Goal: Task Accomplishment & Management: Complete application form

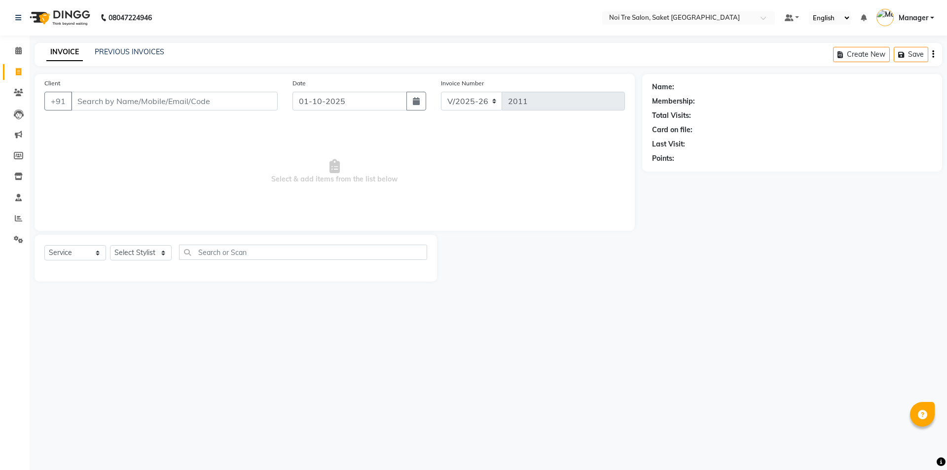
select select "4899"
select select "service"
click at [152, 251] on select "Select Stylist AMIT [PERSON_NAME] [PERSON_NAME] Manager [PERSON_NAME] KM [PERSO…" at bounding box center [141, 252] width 62 height 15
select select "53770"
click at [110, 245] on select "Select Stylist AMIT [PERSON_NAME] [PERSON_NAME] Manager [PERSON_NAME] KM [PERSO…" at bounding box center [141, 252] width 62 height 15
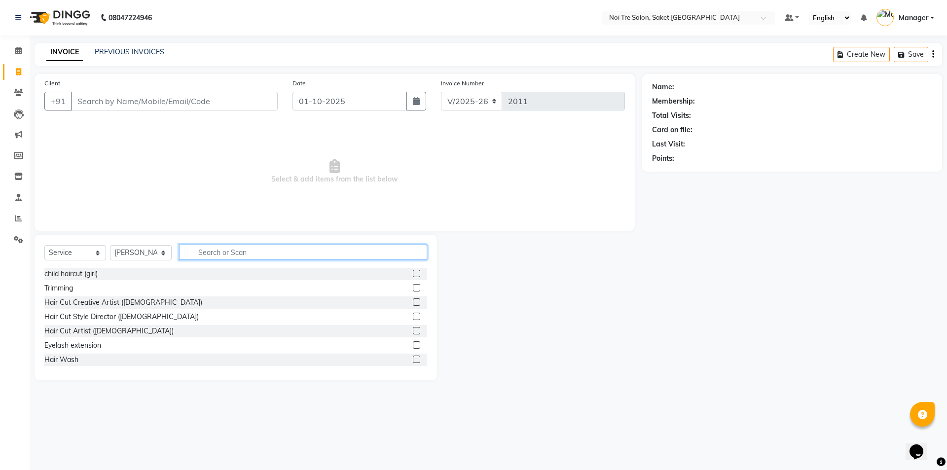
click at [229, 255] on input "text" at bounding box center [303, 252] width 248 height 15
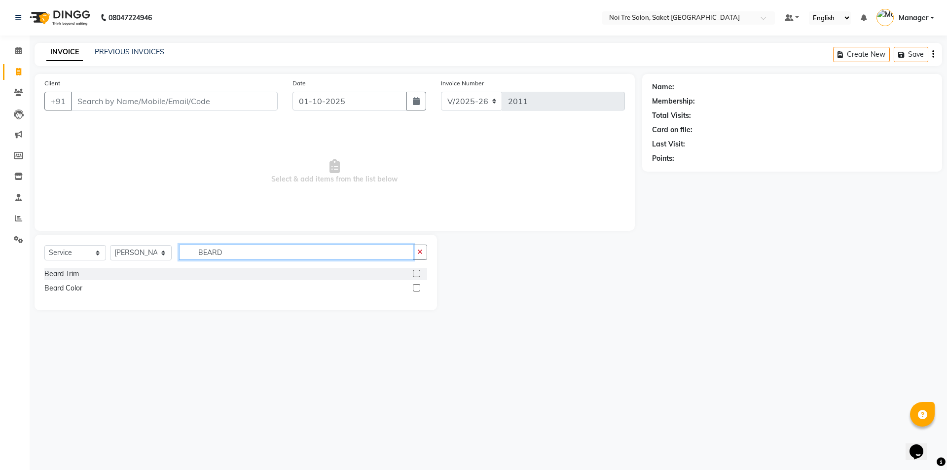
type input "BEARD"
click at [413, 288] on label at bounding box center [416, 287] width 7 height 7
click at [413, 288] on input "checkbox" at bounding box center [416, 288] width 6 height 6
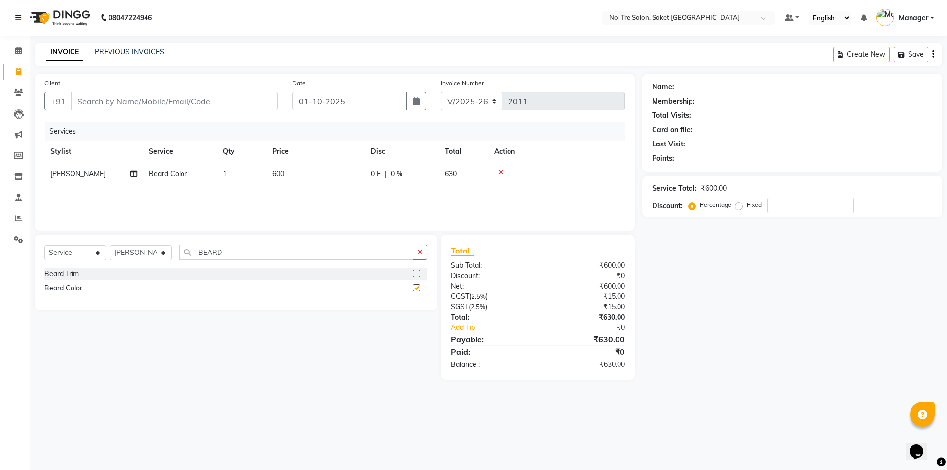
checkbox input "false"
click at [416, 272] on label at bounding box center [416, 273] width 7 height 7
click at [416, 272] on input "checkbox" at bounding box center [416, 274] width 6 height 6
checkbox input "false"
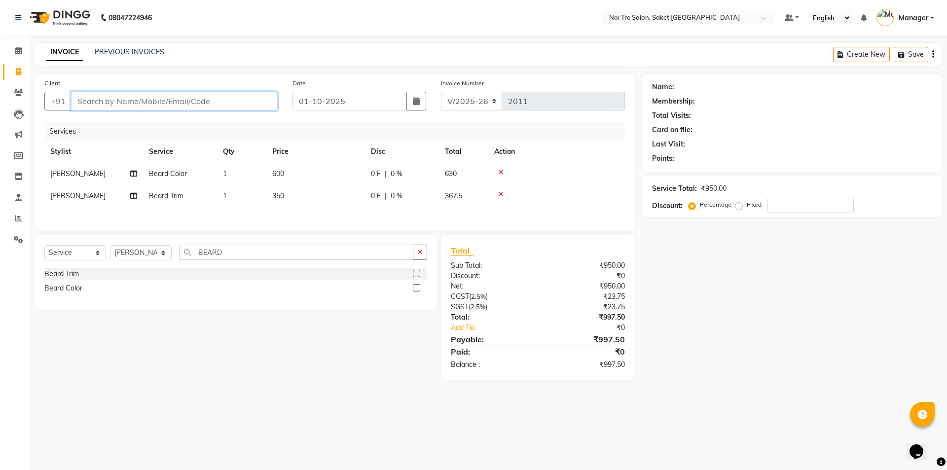
click at [231, 106] on input "Client" at bounding box center [174, 101] width 207 height 19
type input "A"
type input "0"
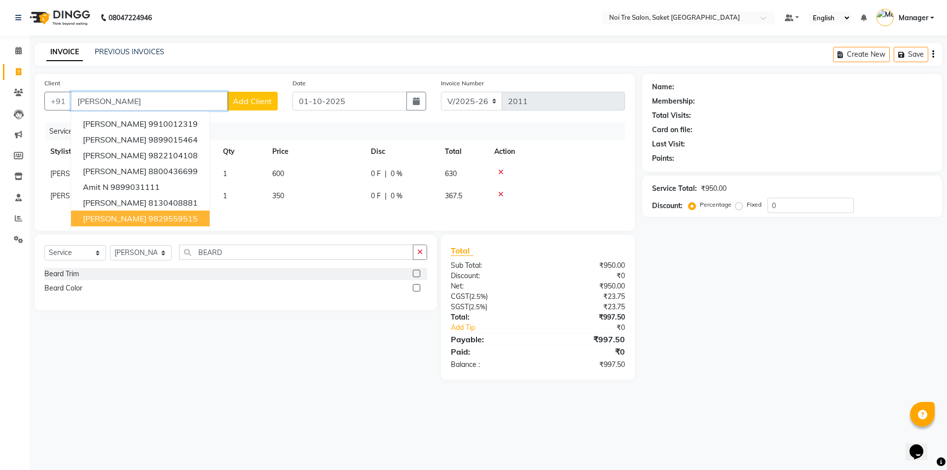
click at [161, 223] on button "AMIT 9829559515" at bounding box center [140, 219] width 139 height 16
type input "9829559515"
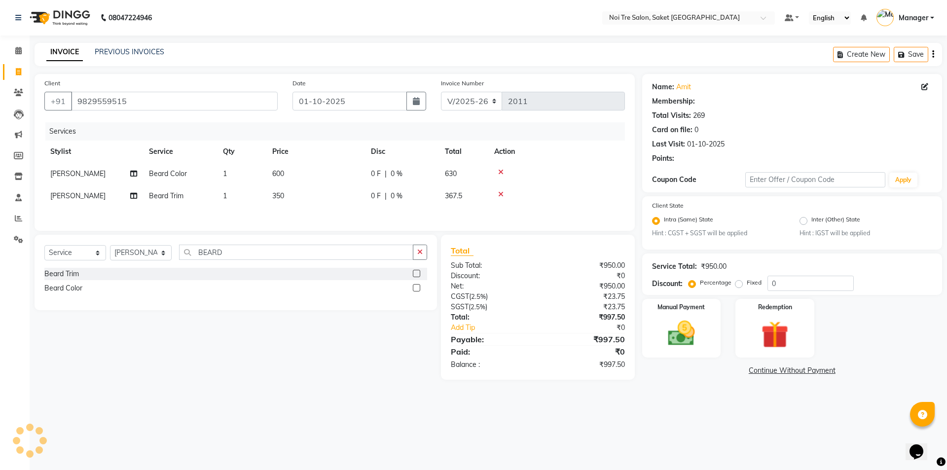
select select "1: Object"
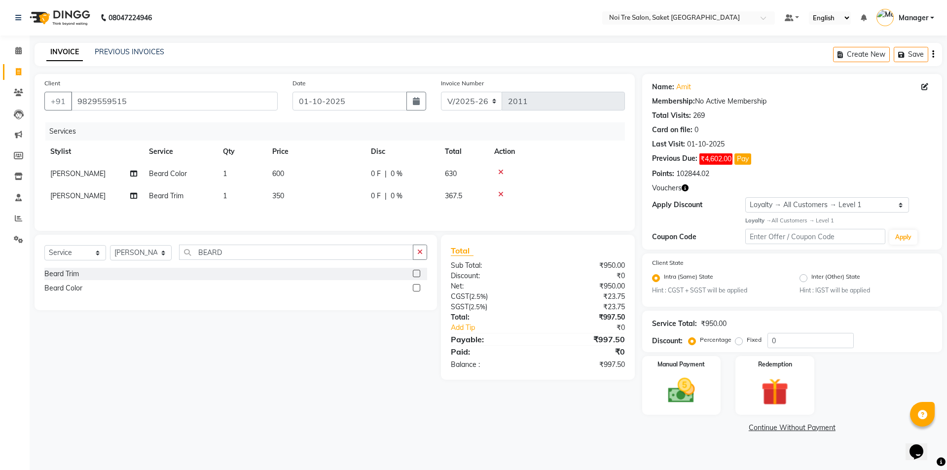
click at [293, 176] on td "600" at bounding box center [315, 174] width 99 height 22
select select "53770"
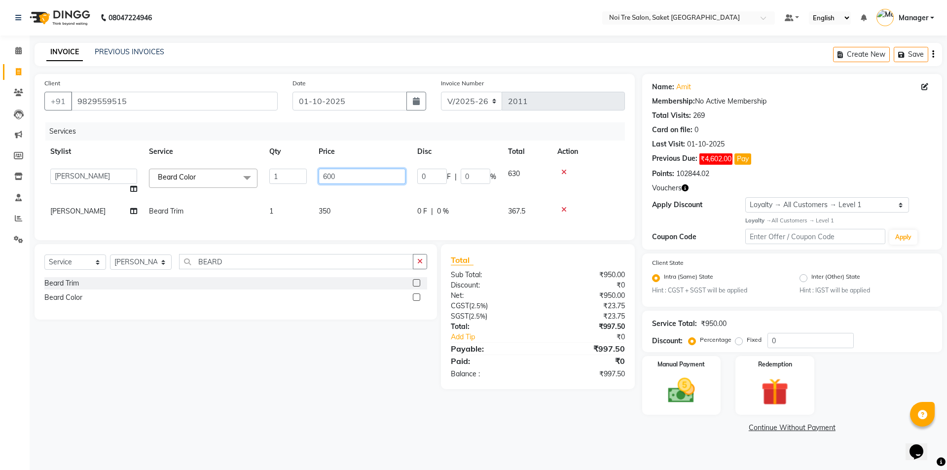
click at [335, 171] on input "600" at bounding box center [362, 176] width 87 height 15
type input "6"
type input "500"
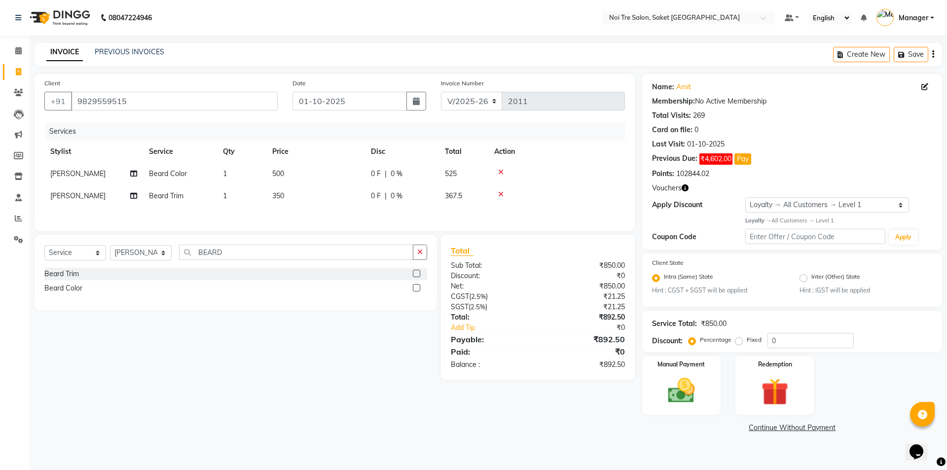
click at [330, 227] on div "Client [PHONE_NUMBER] Date [DATE] Invoice Number V/2025 V/[PHONE_NUMBER] Servic…" at bounding box center [335, 152] width 600 height 157
click at [152, 101] on input "9829559515" at bounding box center [174, 101] width 207 height 19
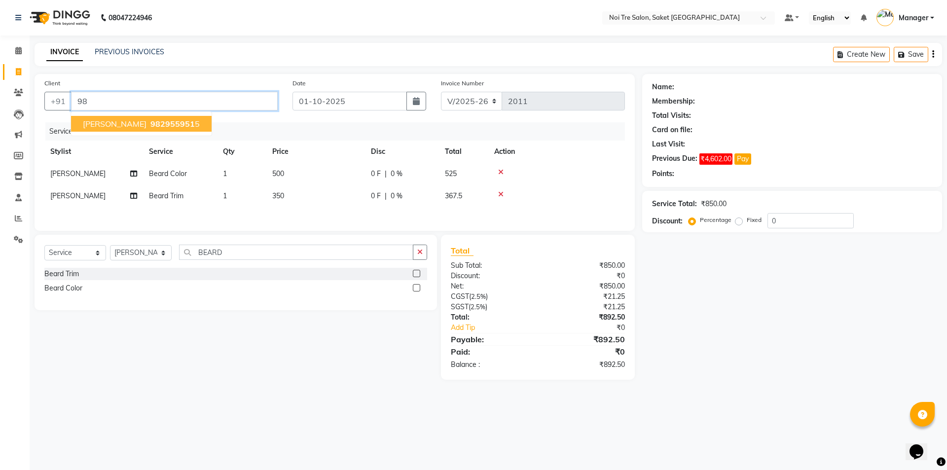
type input "9"
click at [160, 124] on ngb-highlight "9818139 696" at bounding box center [147, 124] width 51 height 10
type input "9818139696"
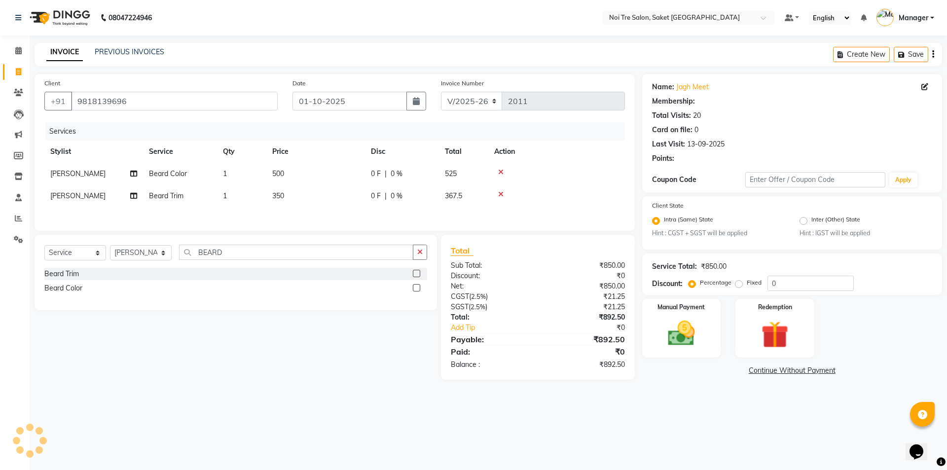
select select "1: Object"
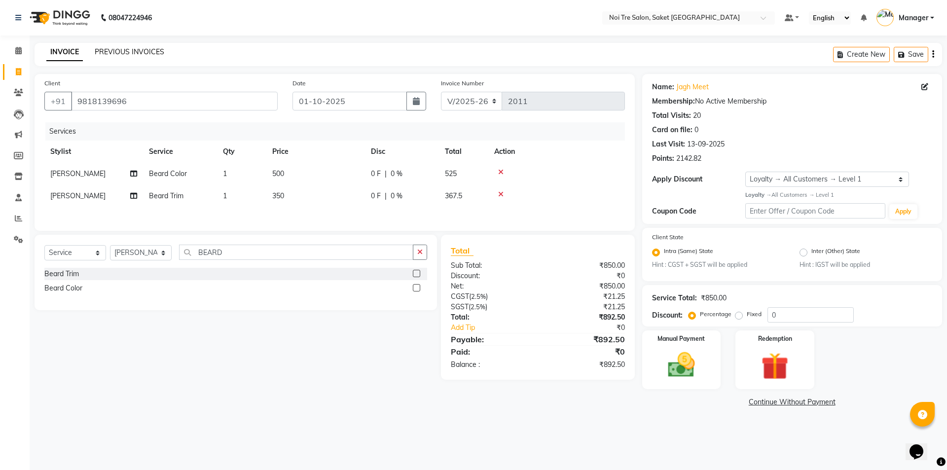
click at [128, 52] on link "PREVIOUS INVOICES" at bounding box center [130, 51] width 70 height 9
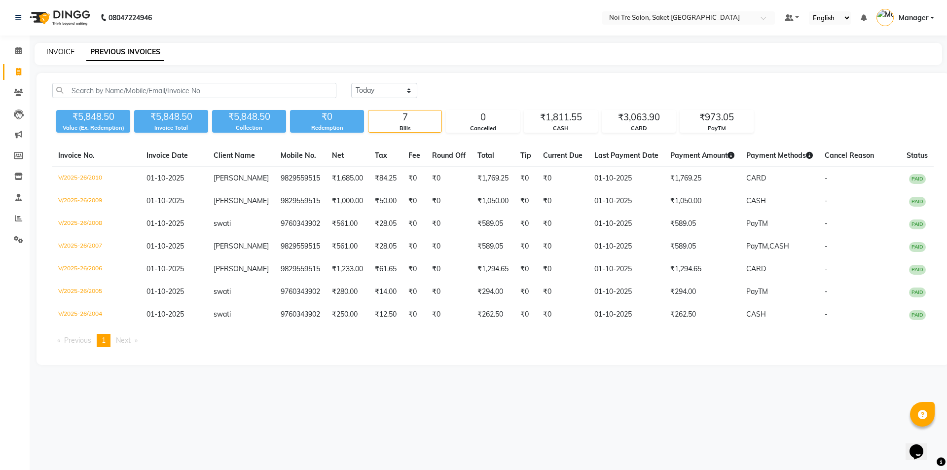
click at [67, 49] on link "INVOICE" at bounding box center [60, 51] width 28 height 9
select select "service"
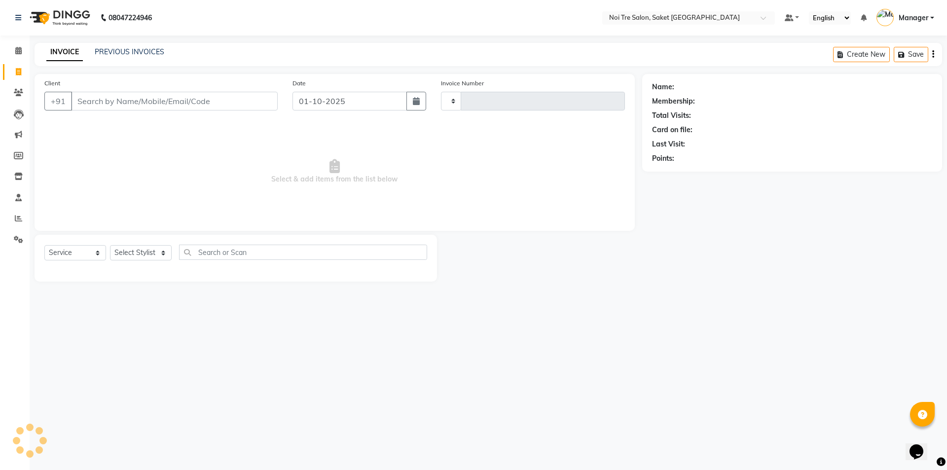
type input "2011"
select select "4899"
click at [158, 249] on select "Select Stylist AMIT [PERSON_NAME] [PERSON_NAME] Manager [PERSON_NAME] KM [PERSO…" at bounding box center [141, 252] width 62 height 15
select select "53770"
click at [110, 245] on select "Select Stylist AMIT [PERSON_NAME] [PERSON_NAME] Manager [PERSON_NAME] KM [PERSO…" at bounding box center [141, 252] width 62 height 15
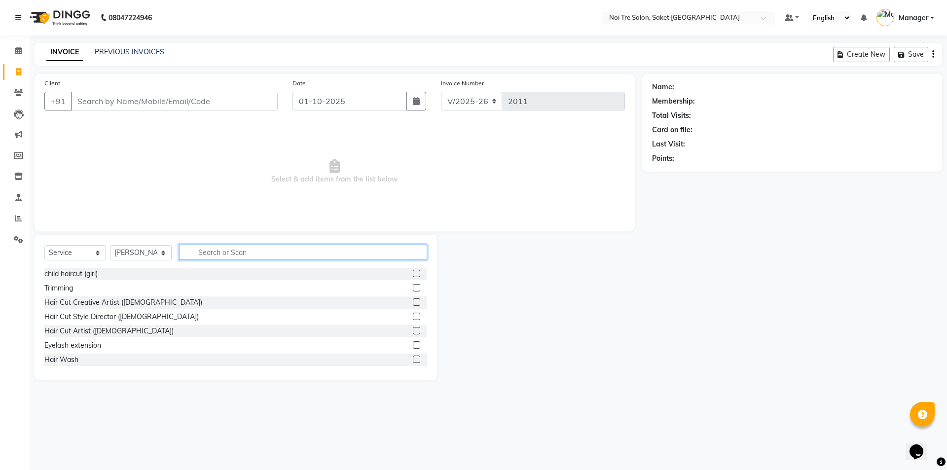
click at [248, 247] on input "text" at bounding box center [303, 252] width 248 height 15
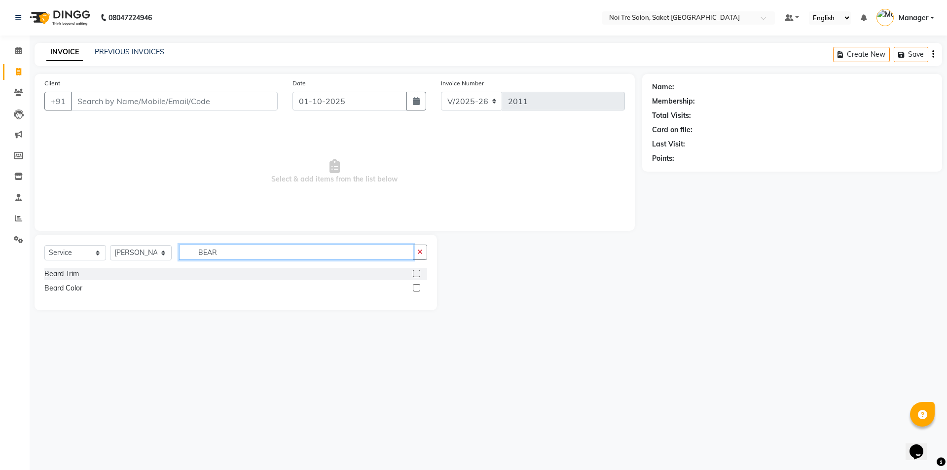
type input "BEAR"
click at [419, 274] on label at bounding box center [416, 273] width 7 height 7
click at [419, 274] on input "checkbox" at bounding box center [416, 274] width 6 height 6
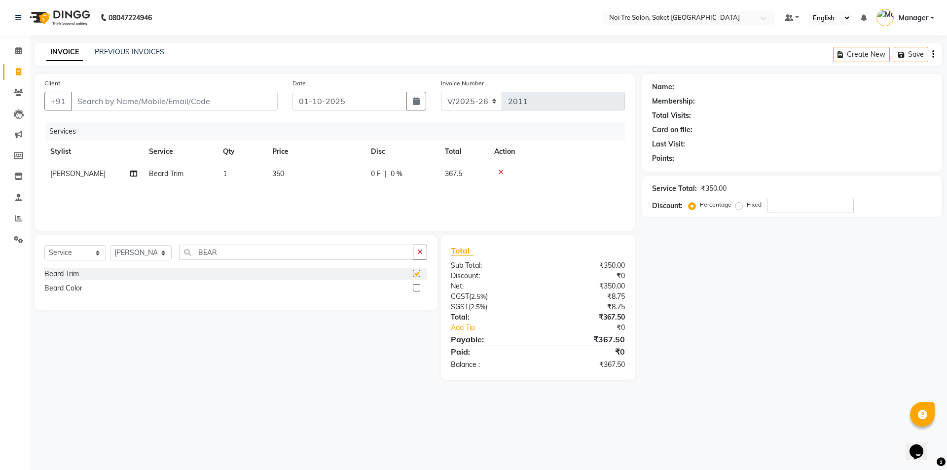
checkbox input "false"
click at [417, 290] on label at bounding box center [416, 287] width 7 height 7
click at [417, 290] on input "checkbox" at bounding box center [416, 288] width 6 height 6
checkbox input "false"
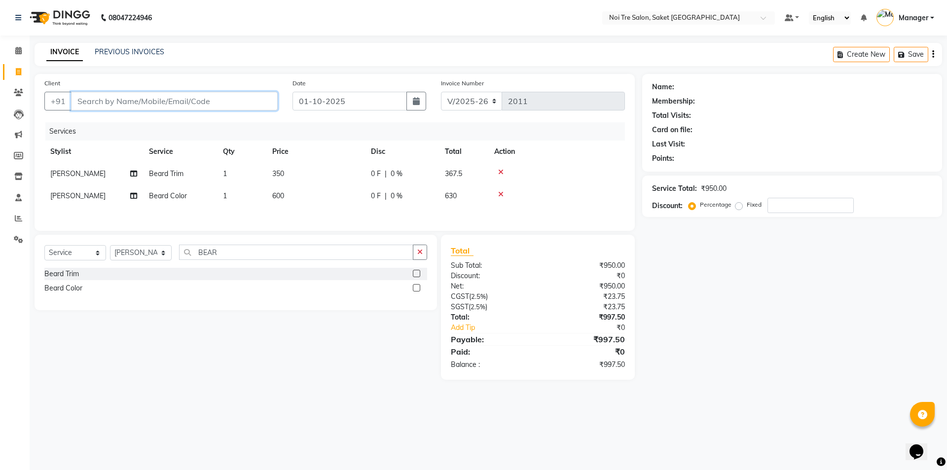
click at [200, 96] on input "Client" at bounding box center [174, 101] width 207 height 19
type input "A"
type input "0"
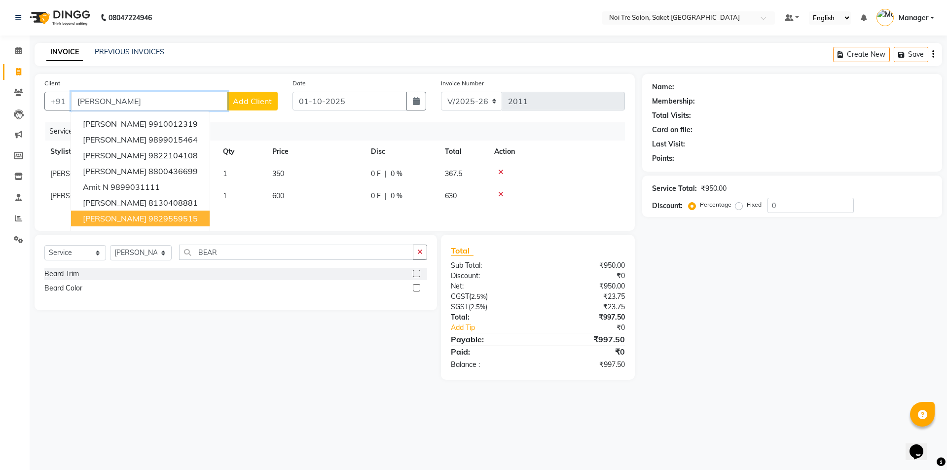
click at [148, 221] on ngb-highlight "9829559515" at bounding box center [172, 219] width 49 height 10
type input "9829559515"
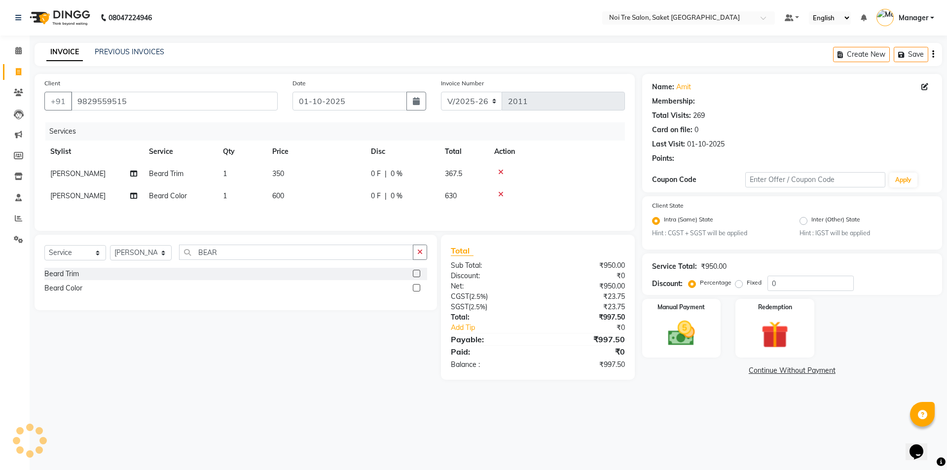
select select "1: Object"
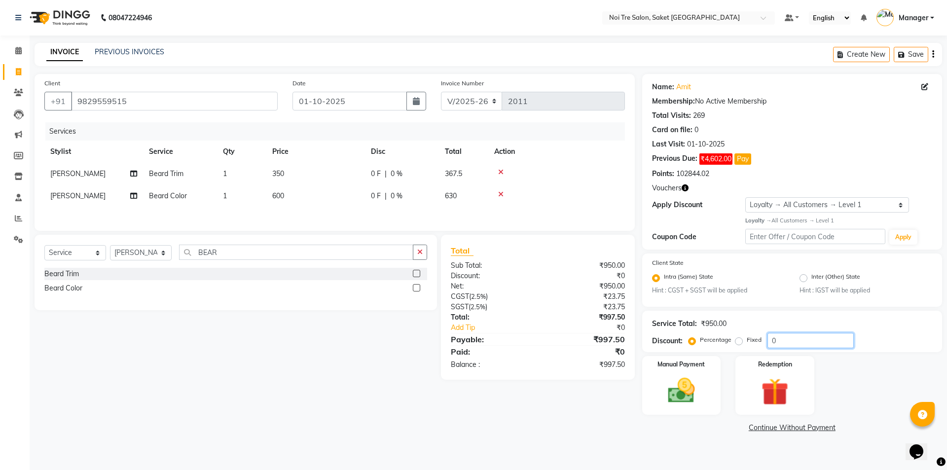
click at [784, 344] on input "0" at bounding box center [810, 340] width 86 height 15
type input "5"
click at [473, 443] on main "INVOICE PREVIOUS INVOICES Create New Save Client [PHONE_NUMBER] Date [DATE] Inv…" at bounding box center [488, 246] width 917 height 407
click at [304, 194] on td "600" at bounding box center [315, 196] width 99 height 22
select select "53770"
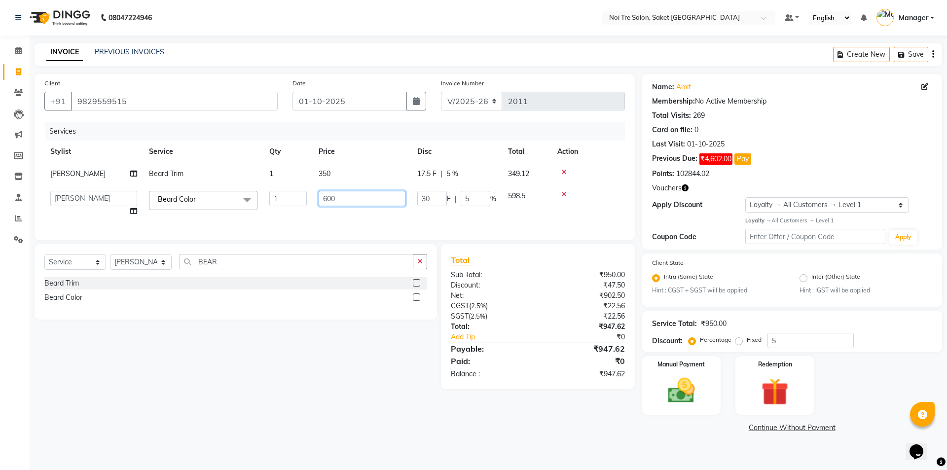
click at [344, 196] on input "600" at bounding box center [362, 198] width 87 height 15
type input "6"
type input "500"
click at [181, 229] on div "Client [PHONE_NUMBER] Date [DATE] Invoice Number V/2025 V/[PHONE_NUMBER] Servic…" at bounding box center [335, 157] width 600 height 166
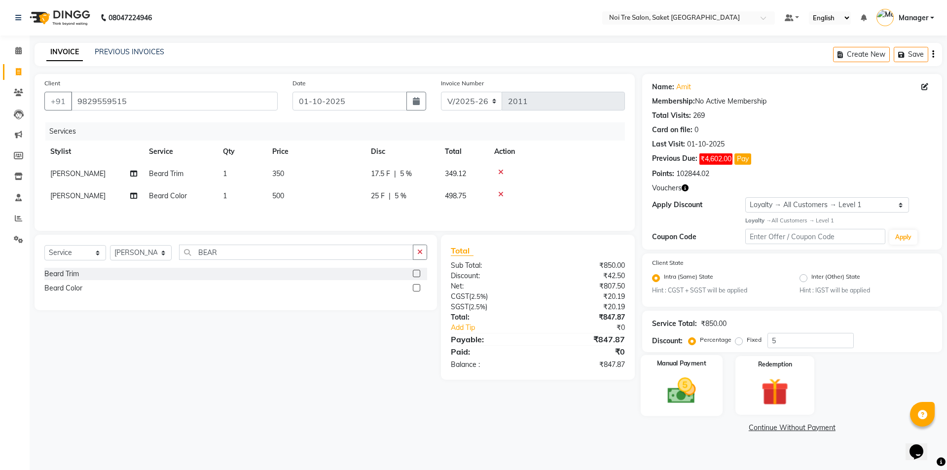
click at [687, 382] on img at bounding box center [681, 390] width 46 height 33
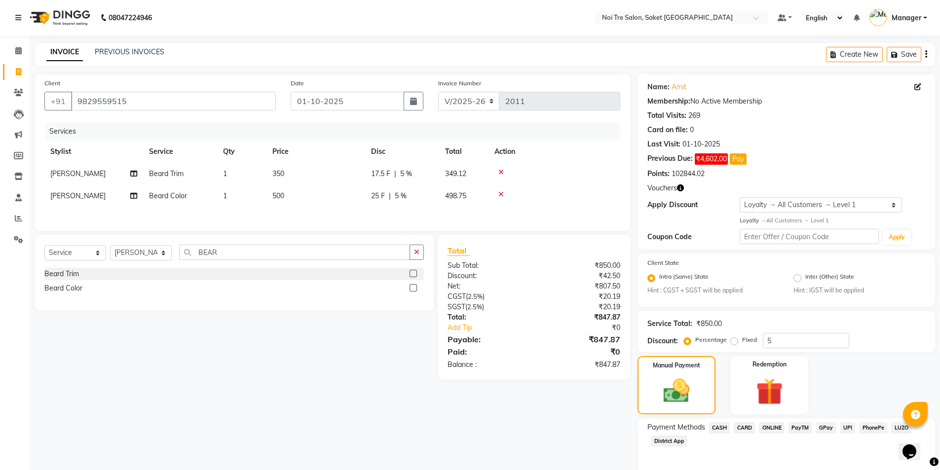
click at [600, 413] on div "Client [PHONE_NUMBER] Date [DATE] Invoice Number V/2025 V/[PHONE_NUMBER] Servic…" at bounding box center [332, 286] width 610 height 424
click at [300, 174] on td "350" at bounding box center [315, 174] width 99 height 22
select select "53770"
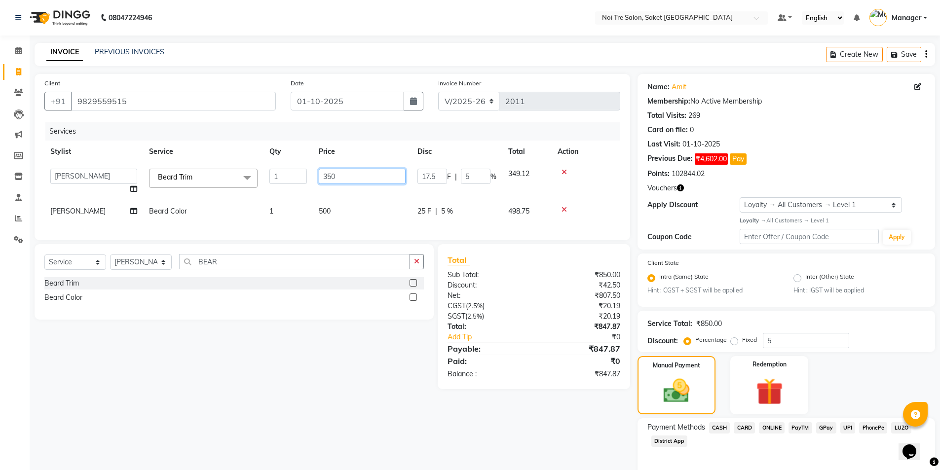
click at [357, 176] on input "350" at bounding box center [362, 176] width 87 height 15
type input "349"
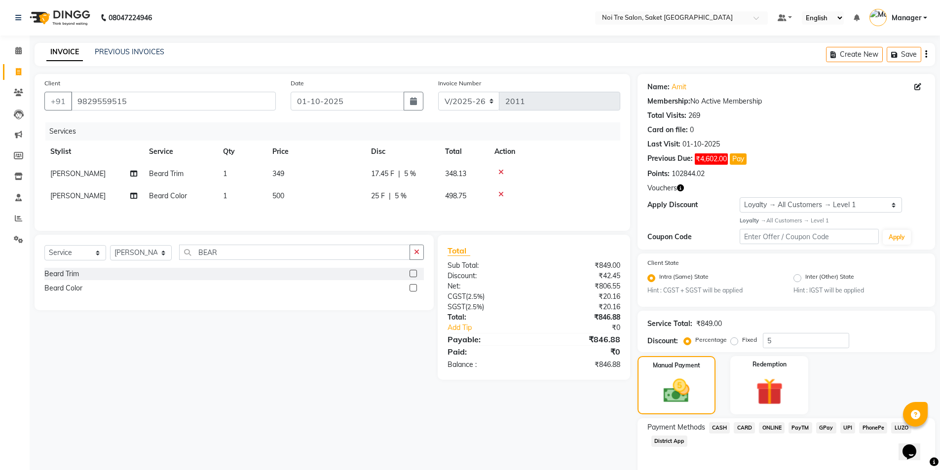
click at [357, 207] on td "500" at bounding box center [315, 196] width 99 height 22
select select "53770"
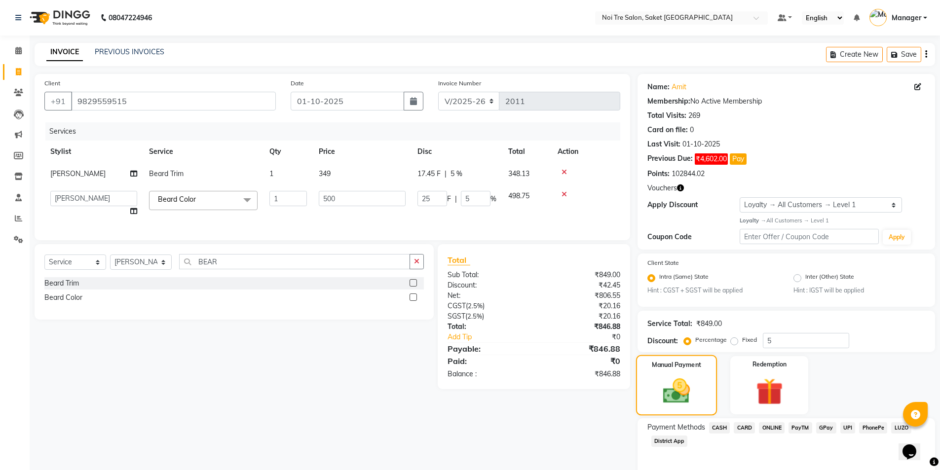
click at [685, 386] on img at bounding box center [676, 390] width 44 height 31
click at [747, 430] on span "CARD" at bounding box center [743, 427] width 21 height 11
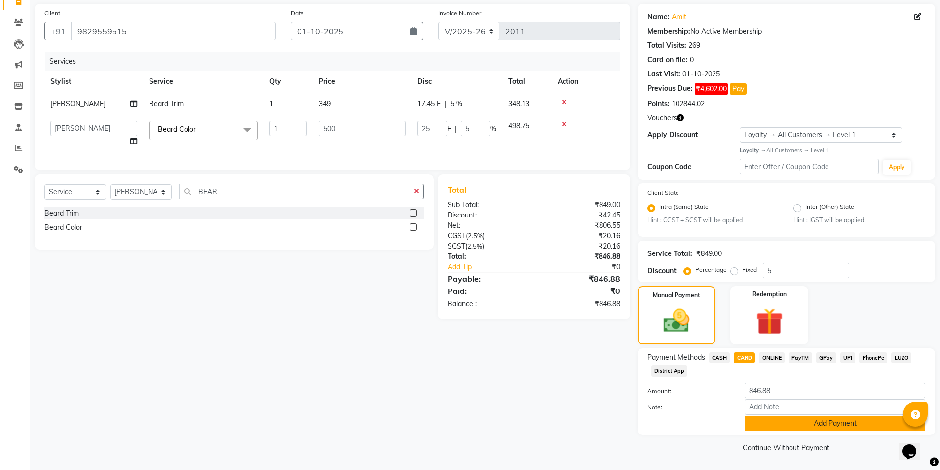
click at [776, 427] on button "Add Payment" at bounding box center [834, 423] width 181 height 15
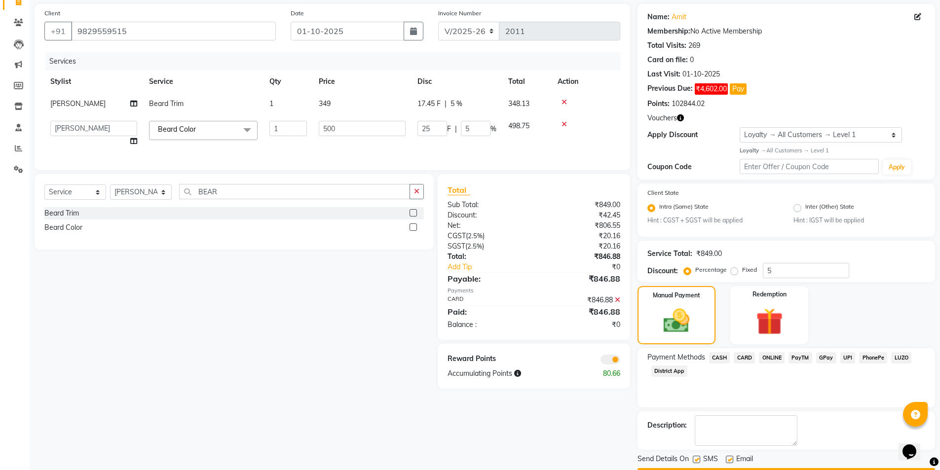
scroll to position [98, 0]
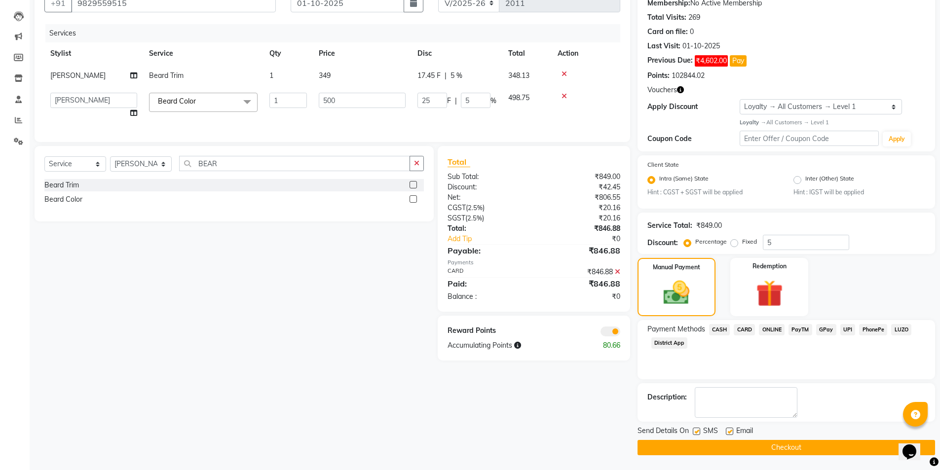
click at [773, 451] on button "Checkout" at bounding box center [785, 447] width 297 height 15
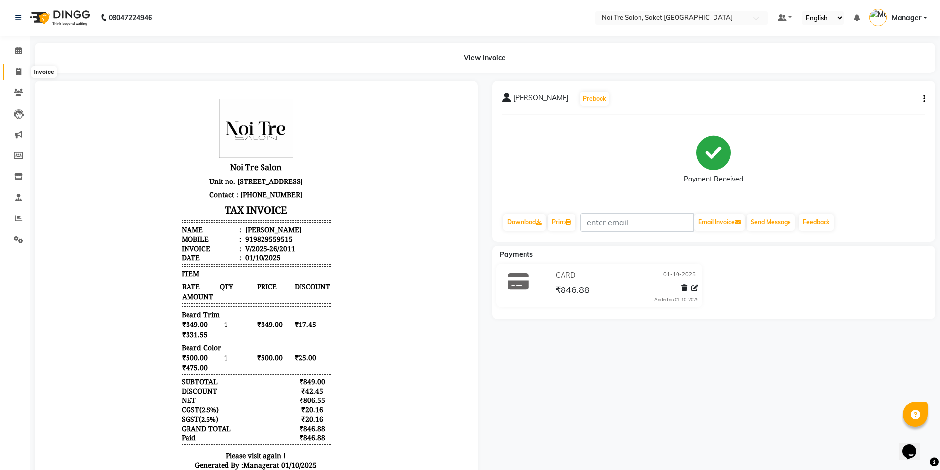
click at [20, 70] on icon at bounding box center [18, 71] width 5 height 7
select select "service"
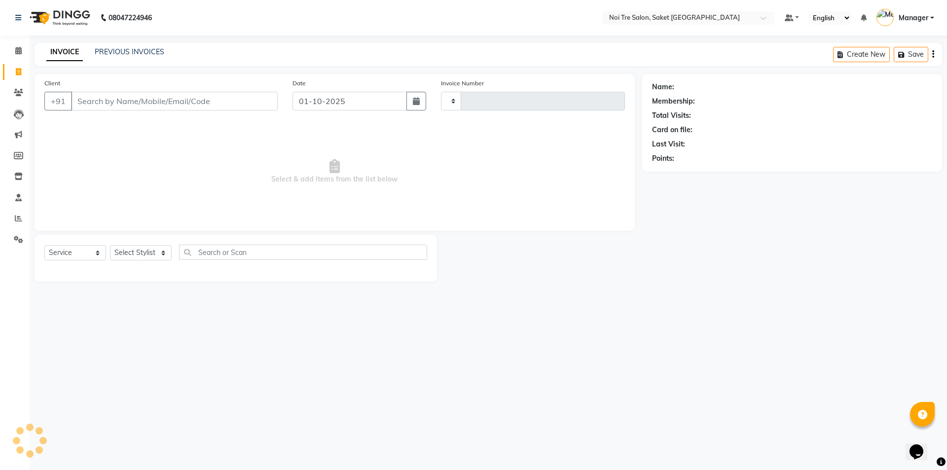
type input "2012"
select select "4899"
click at [142, 50] on link "PREVIOUS INVOICES" at bounding box center [130, 51] width 70 height 9
